Goal: Information Seeking & Learning: Learn about a topic

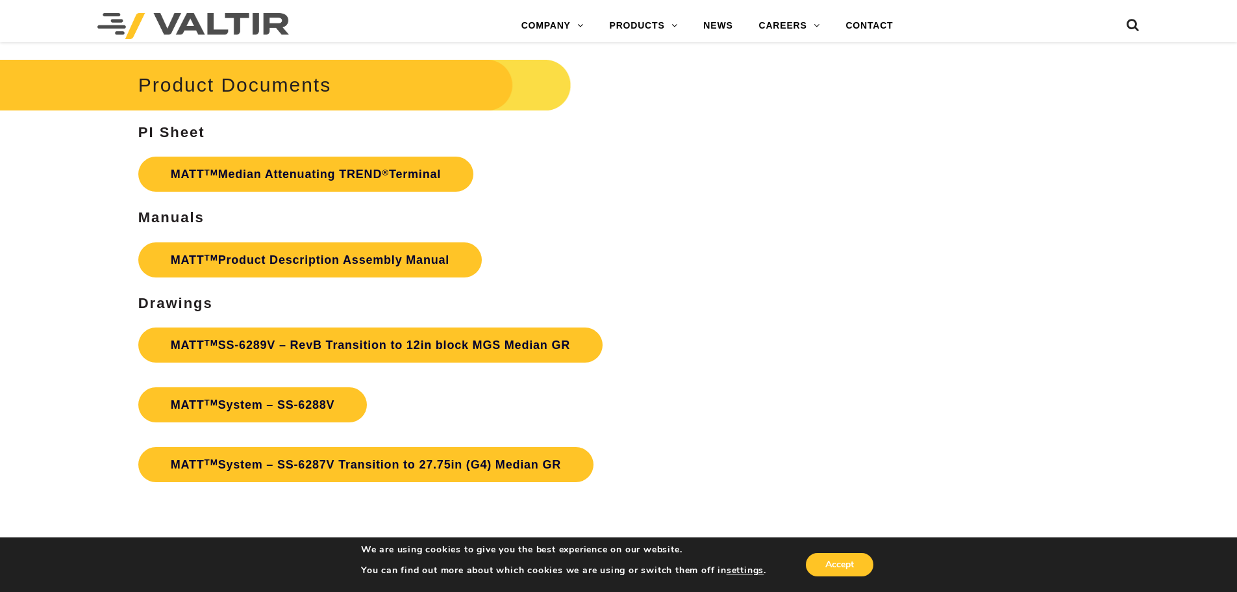
scroll to position [4676, 0]
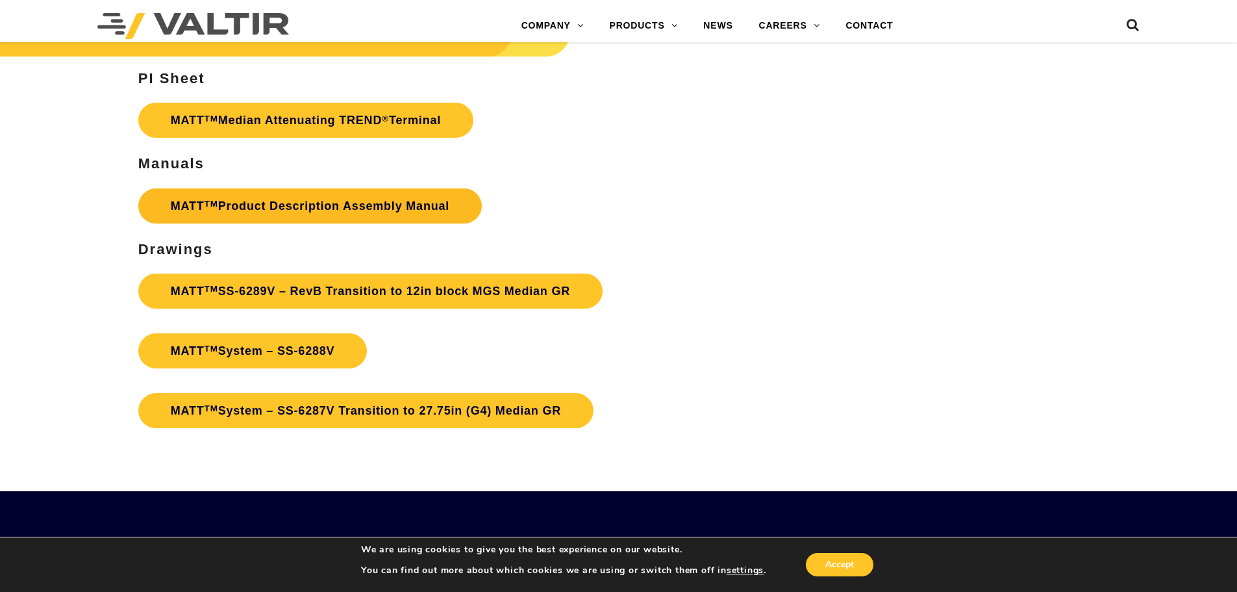
click at [281, 208] on link "MATT TM Product Description Assembly Manual" at bounding box center [310, 205] width 344 height 35
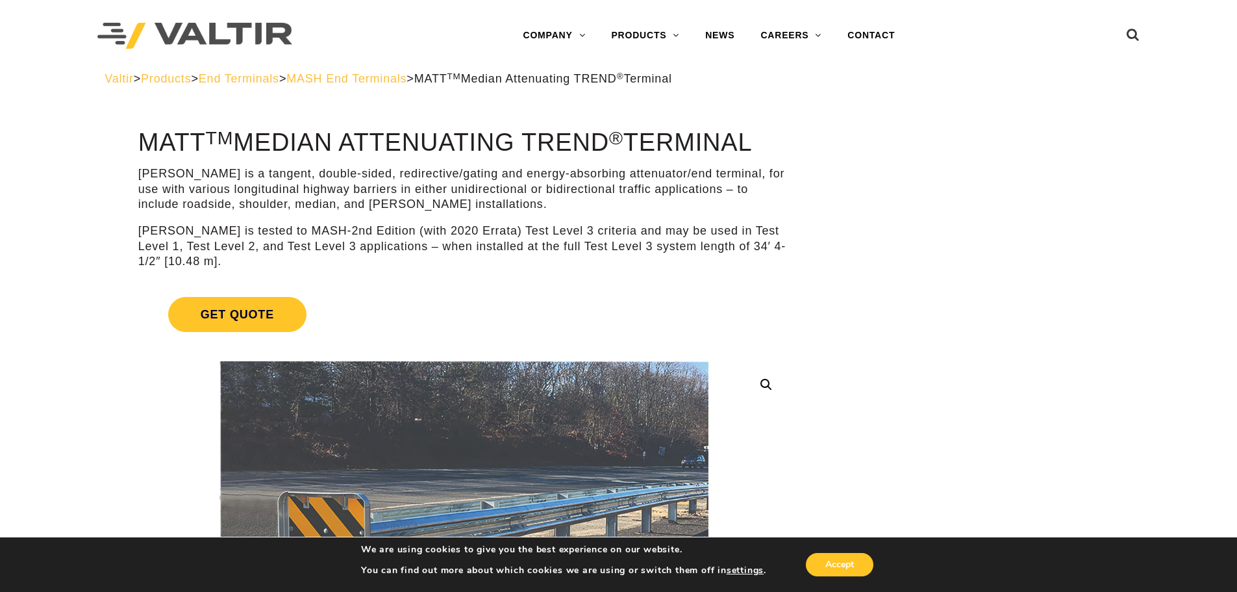
drag, startPoint x: 140, startPoint y: 138, endPoint x: 761, endPoint y: 147, distance: 620.9
click at [761, 147] on h1 "MATT TM Median Attenuating TREND ® Terminal" at bounding box center [463, 142] width 651 height 27
copy h1 "MATT TM Median Attenuating TREND ® Terminal"
